Goal: Transaction & Acquisition: Purchase product/service

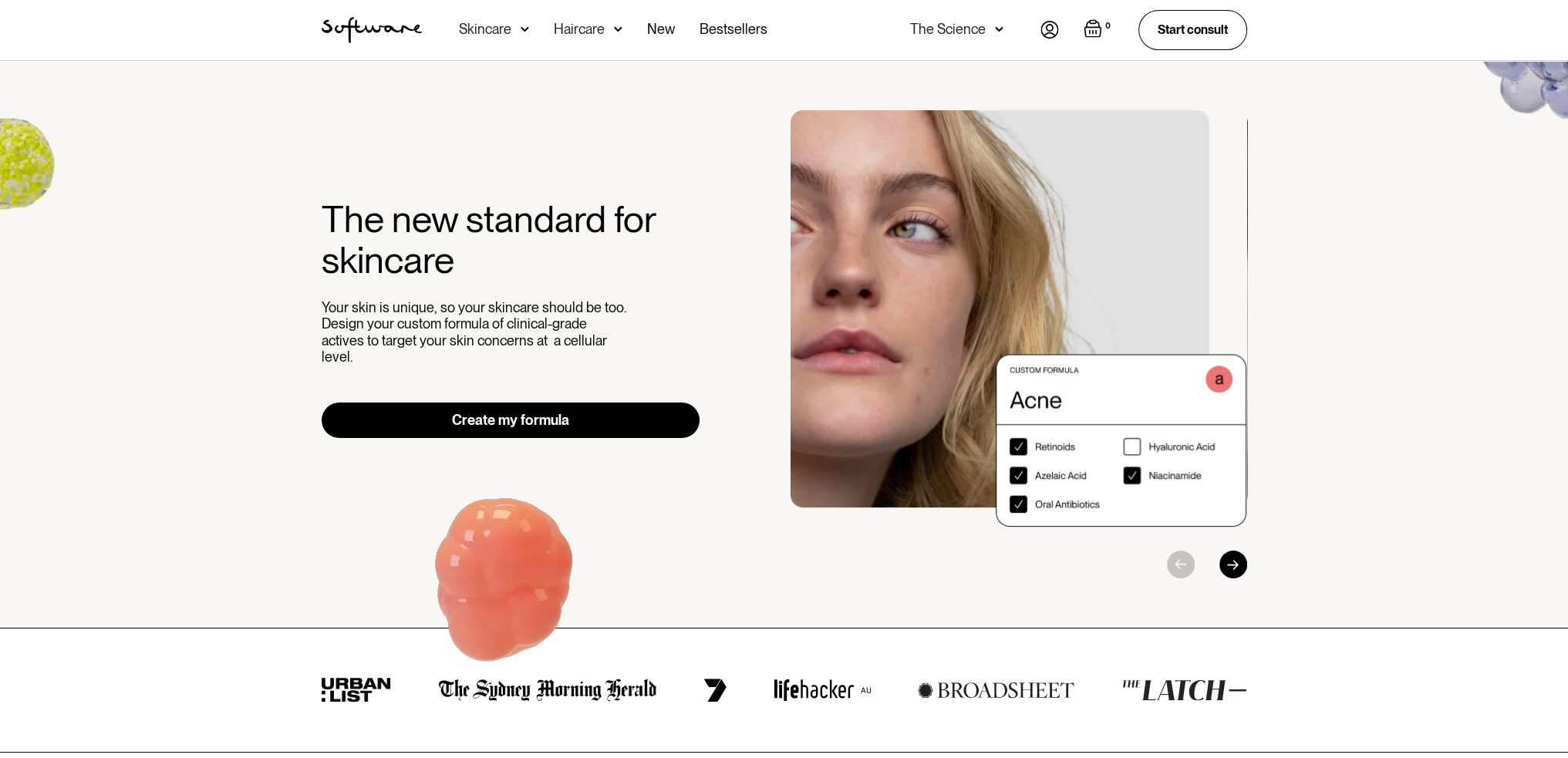
click at [488, 36] on div "Skincare" at bounding box center [485, 29] width 53 height 15
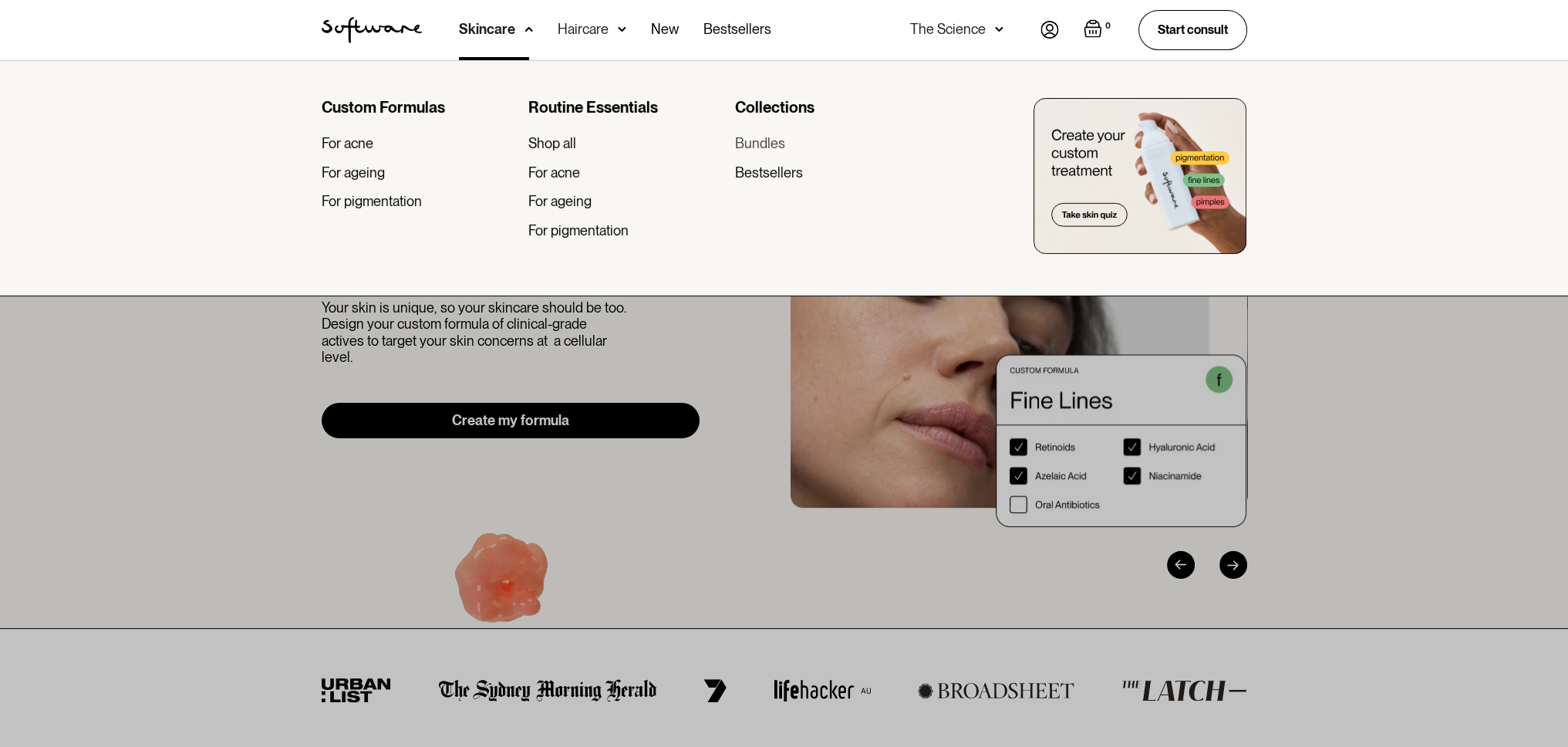
click at [768, 146] on div "Bundles" at bounding box center [760, 144] width 50 height 17
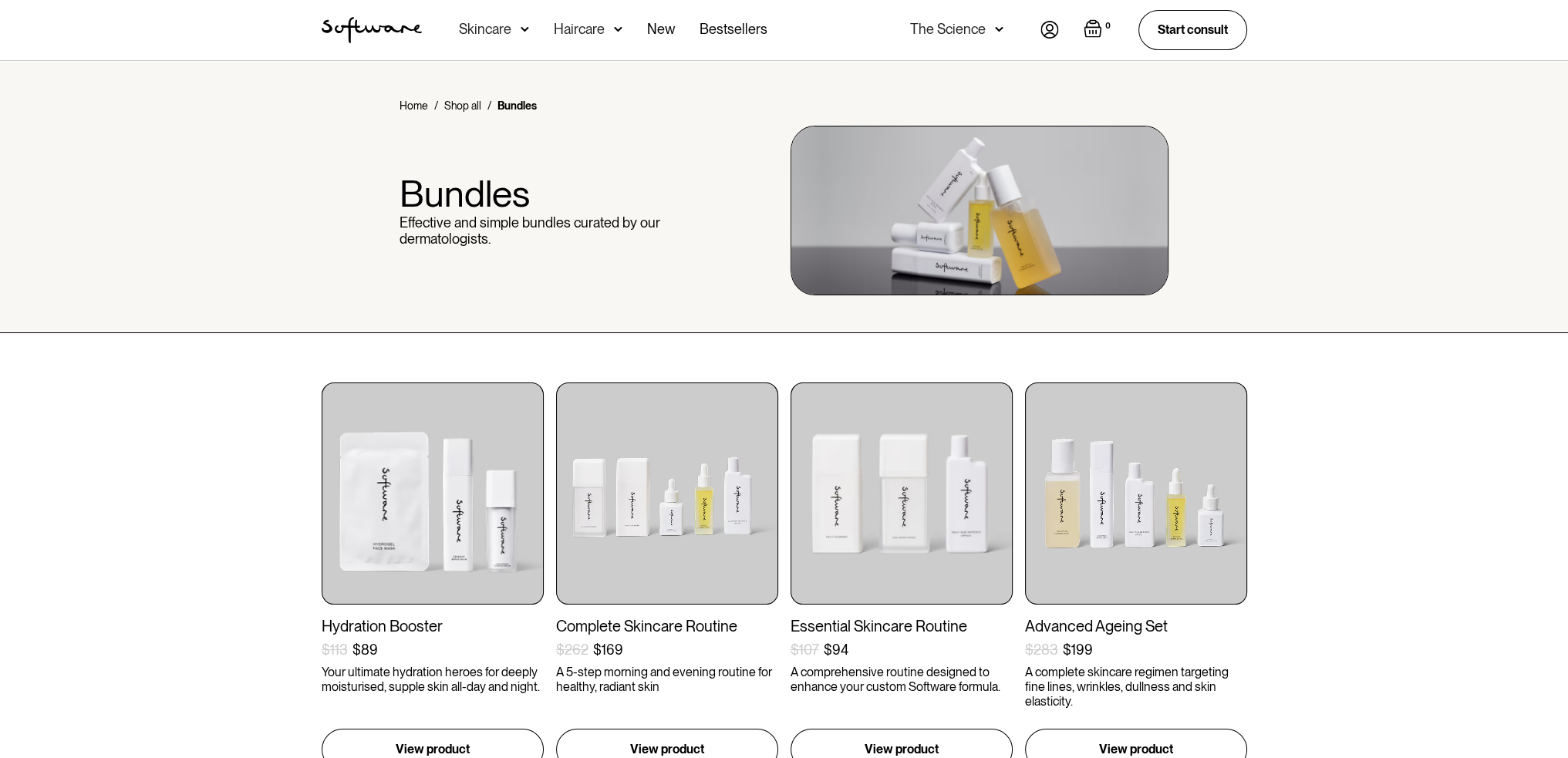
click at [485, 38] on div "Skincare" at bounding box center [494, 30] width 70 height 60
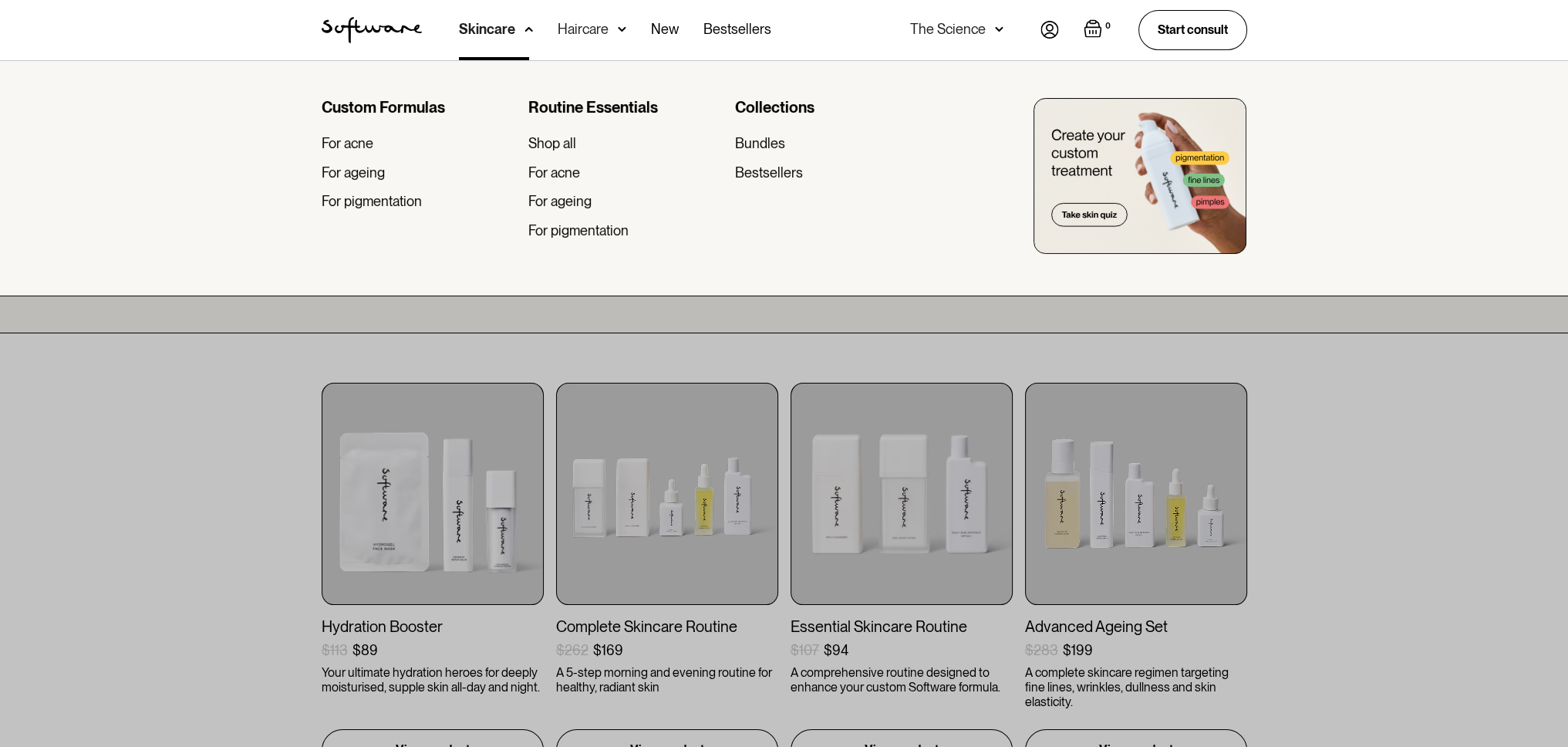
click at [217, 412] on div at bounding box center [784, 434] width 1568 height 747
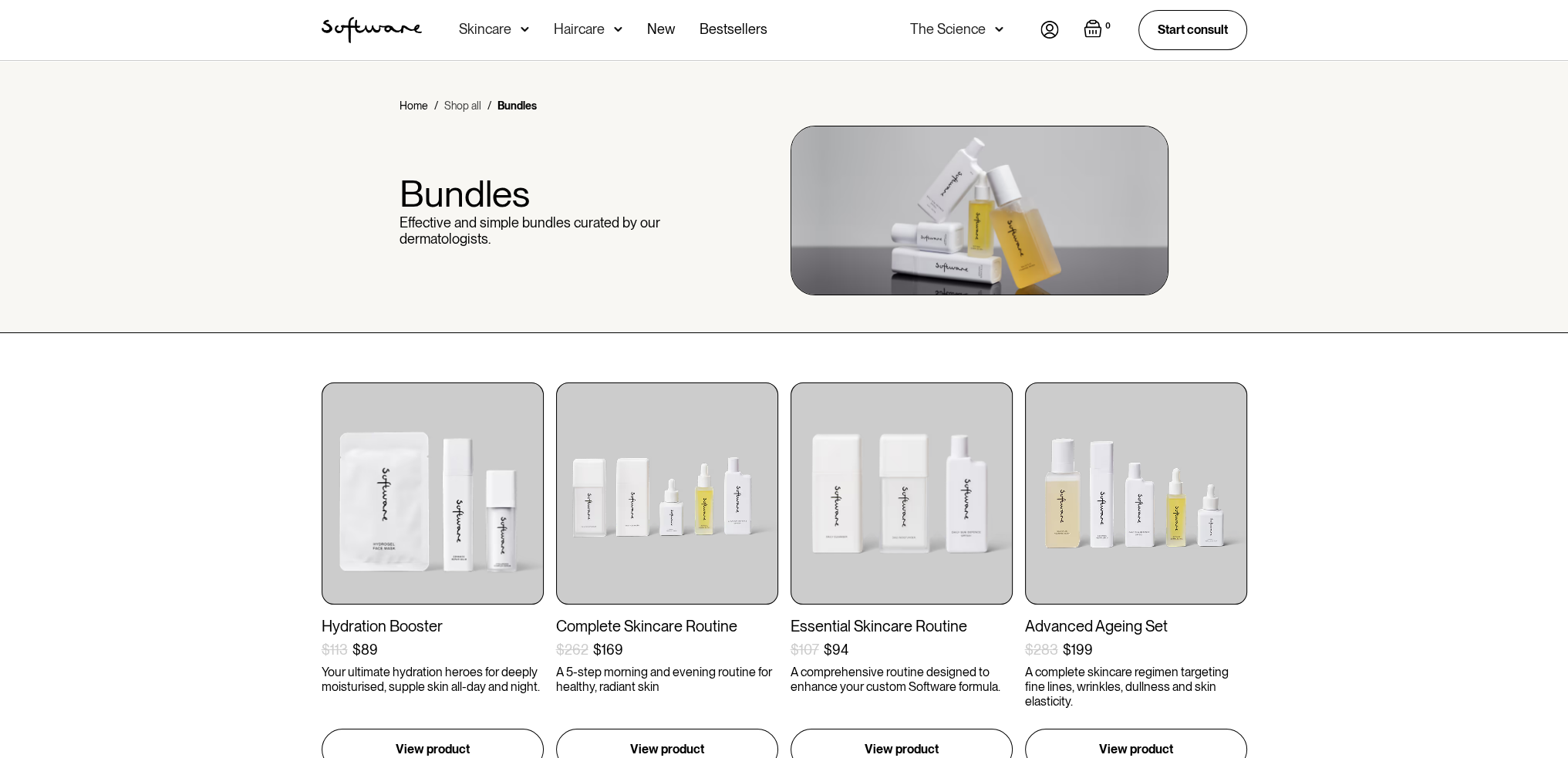
click at [475, 106] on link "Shop all" at bounding box center [463, 106] width 37 height 15
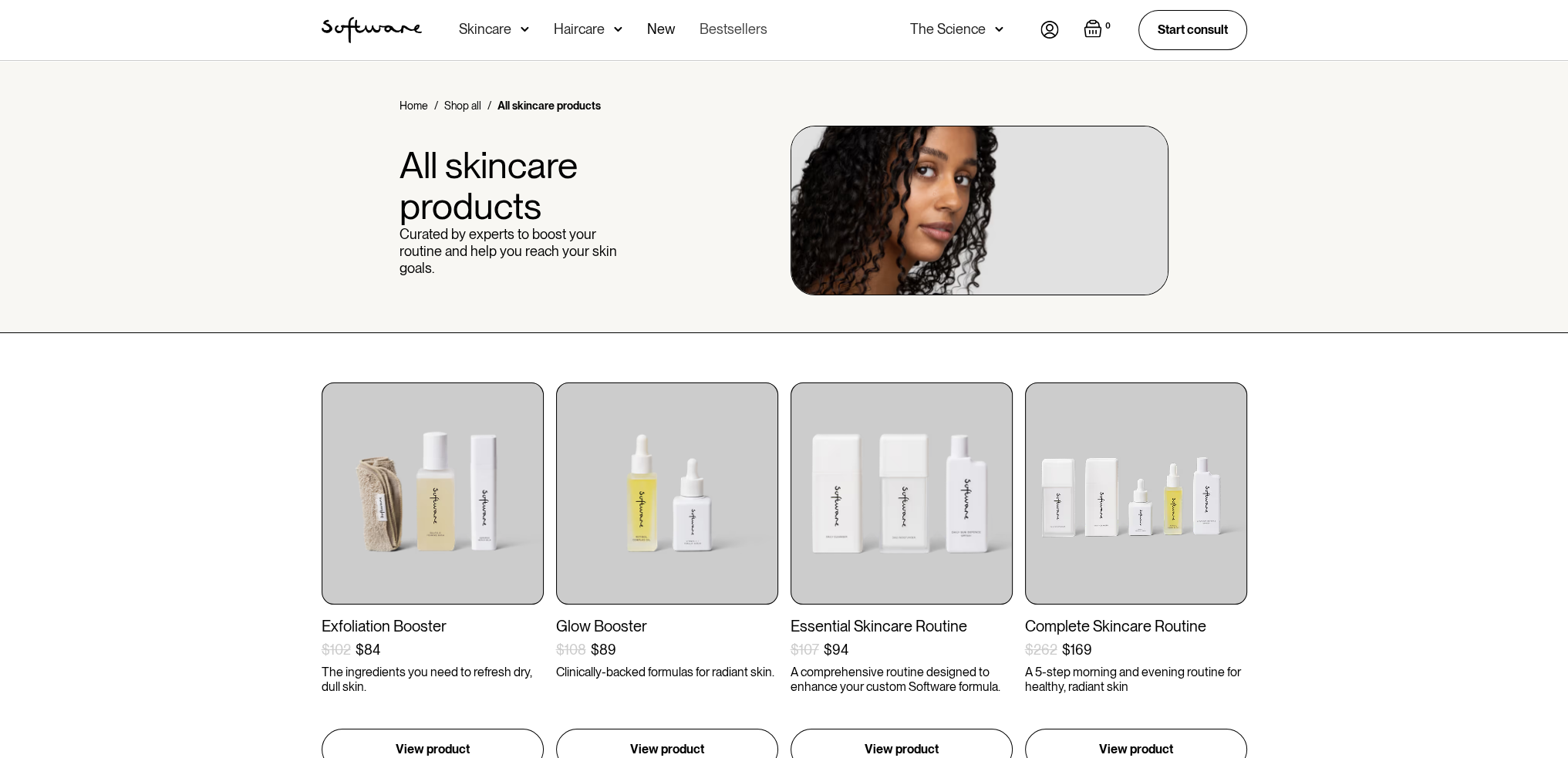
click at [725, 30] on link "Bestsellers" at bounding box center [733, 30] width 68 height 60
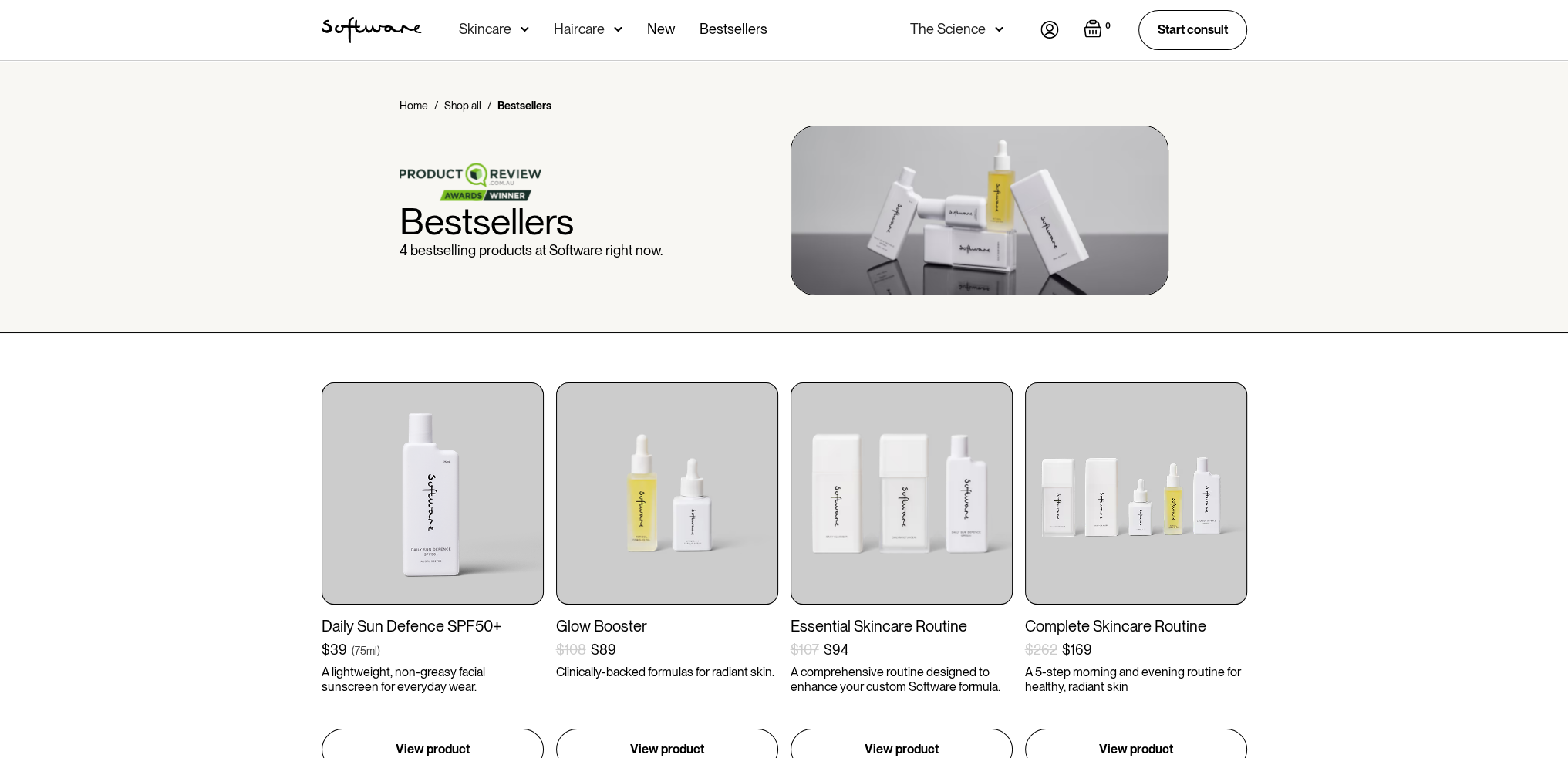
click at [577, 24] on div "Haircare" at bounding box center [579, 29] width 51 height 15
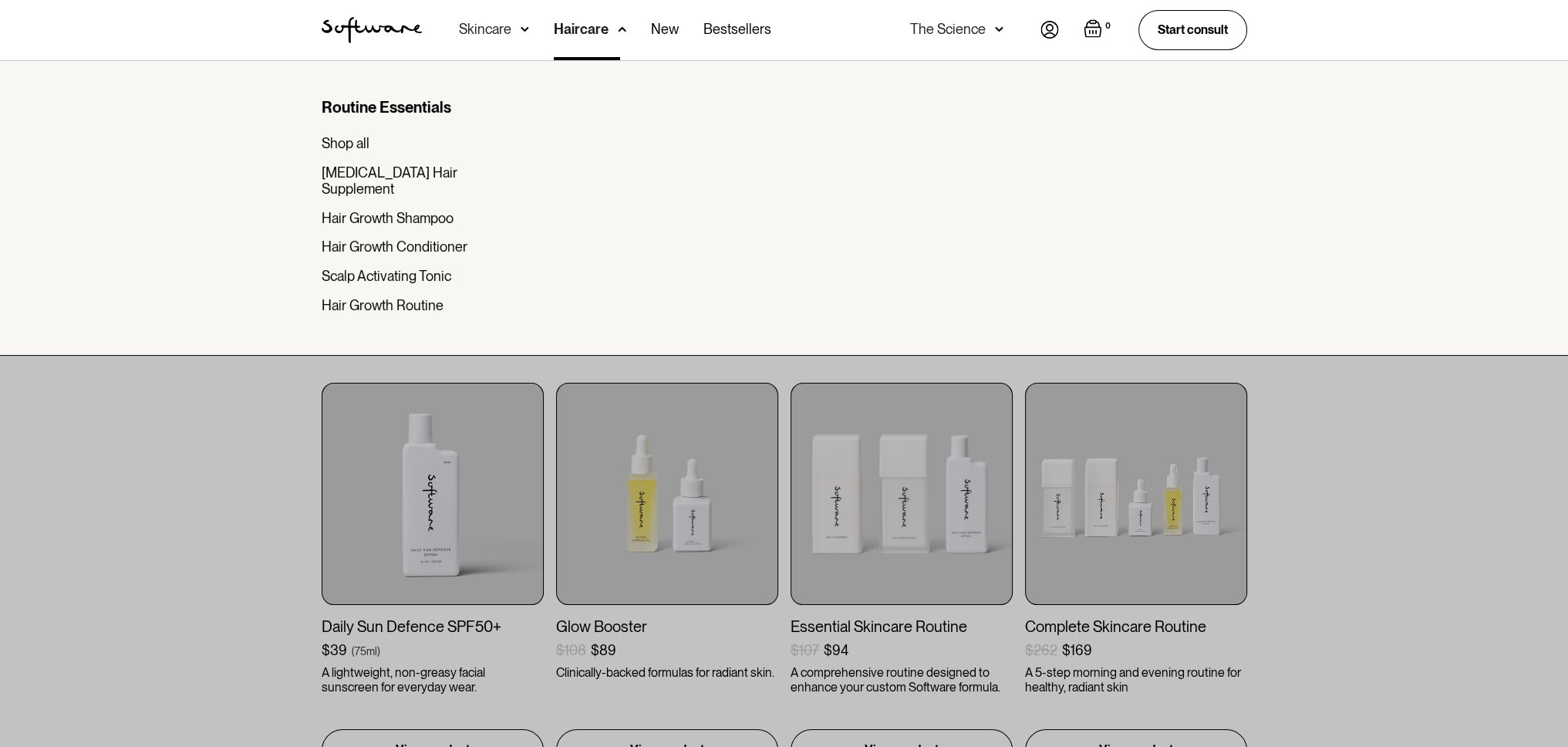
click at [521, 24] on img at bounding box center [525, 29] width 8 height 15
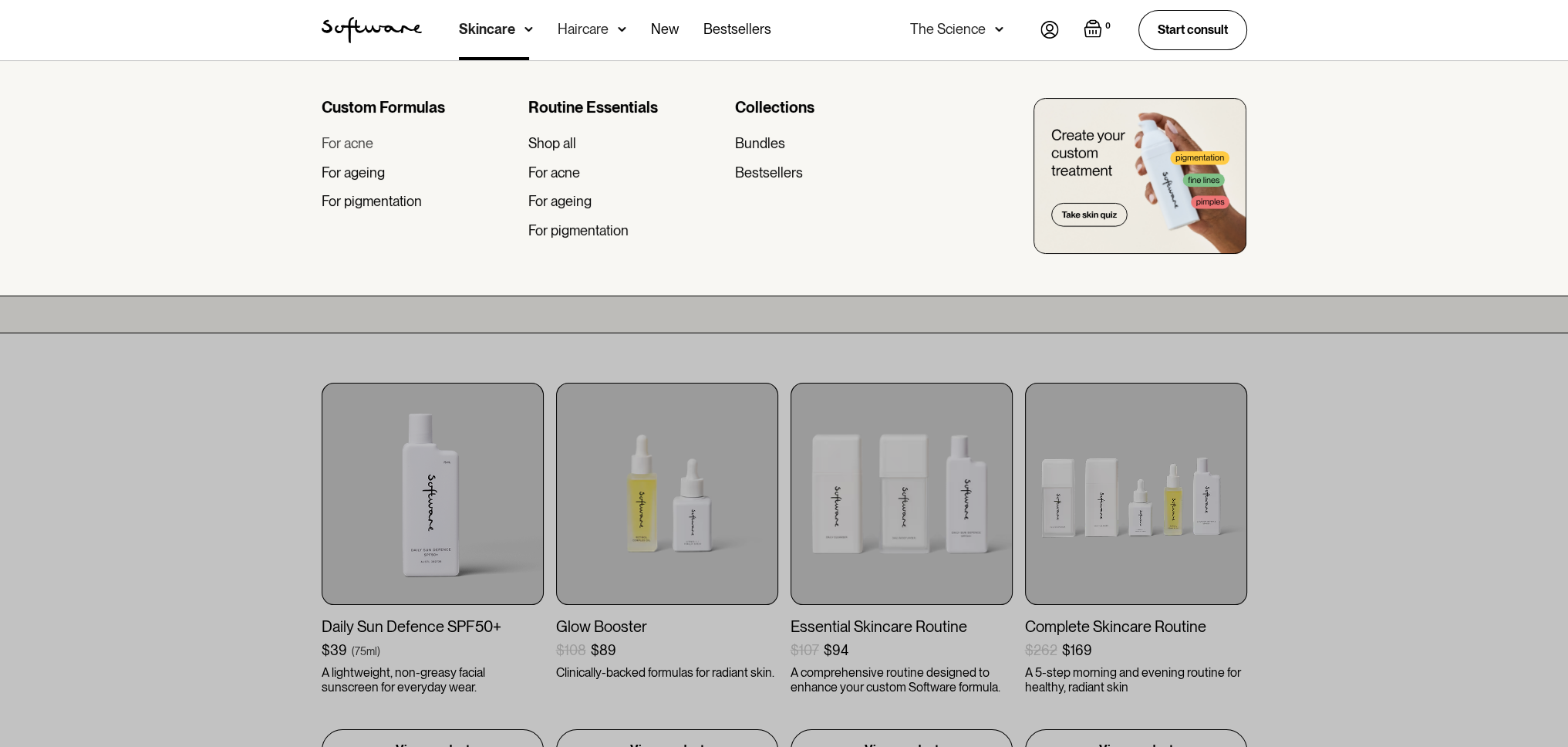
click at [350, 143] on div "For acne" at bounding box center [347, 144] width 52 height 17
